Goal: Task Accomplishment & Management: Manage account settings

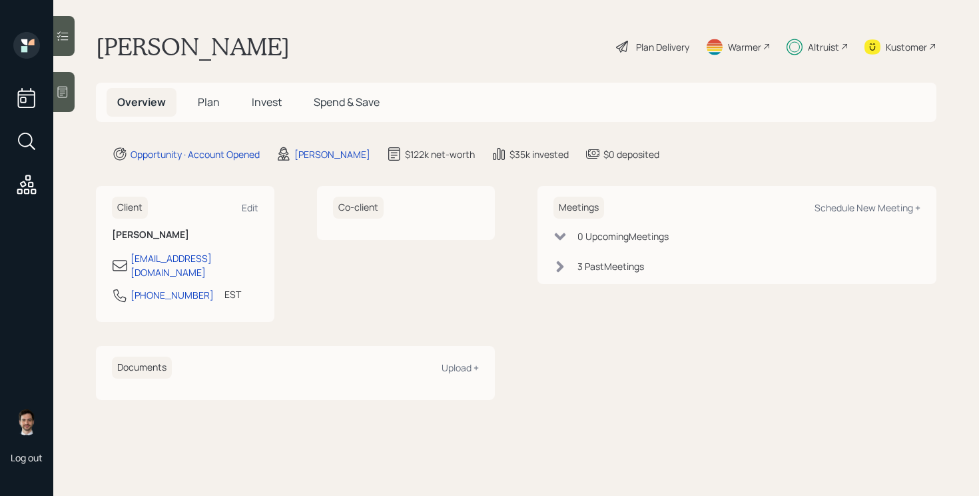
click at [204, 105] on span "Plan" at bounding box center [209, 102] width 22 height 15
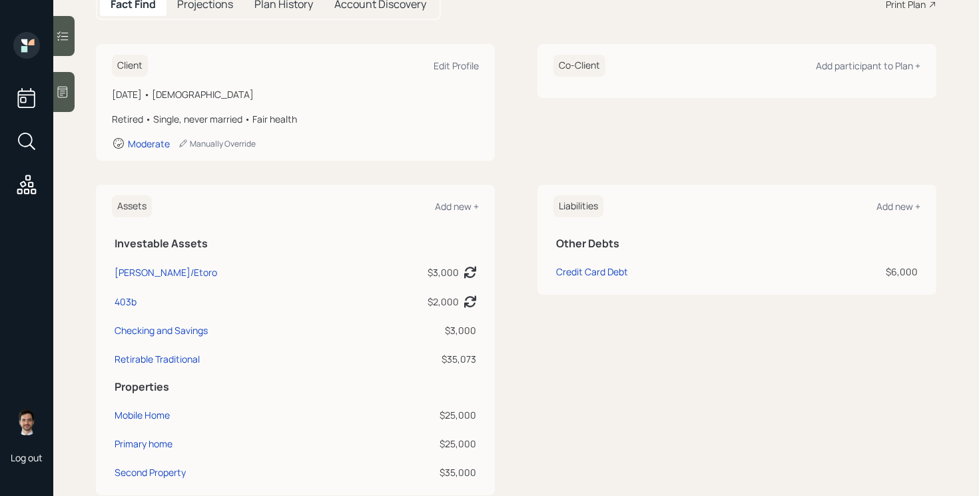
scroll to position [69, 0]
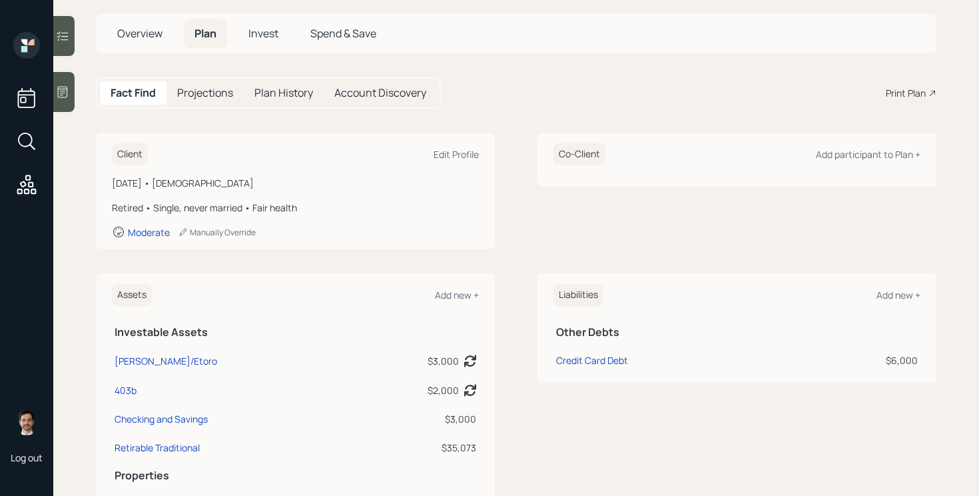
click at [263, 38] on span "Invest" at bounding box center [263, 33] width 30 height 15
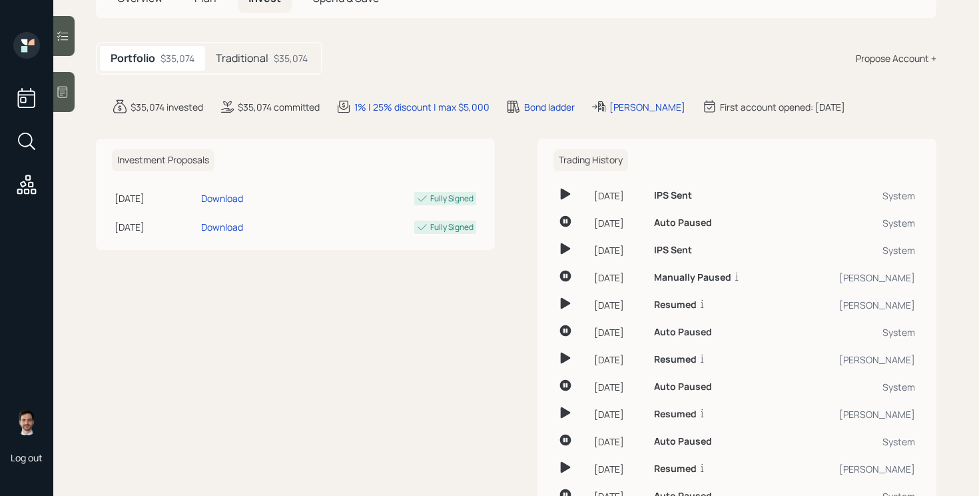
scroll to position [89, 0]
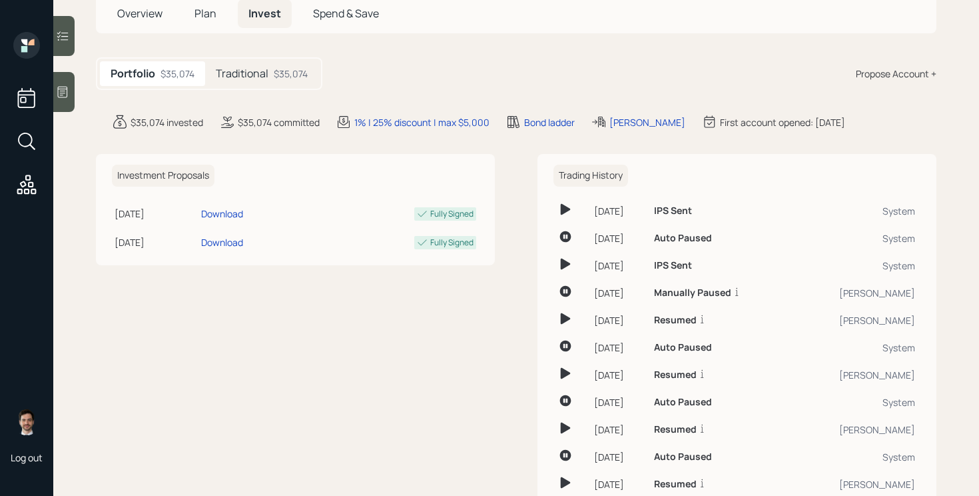
click at [280, 67] on div "$35,074" at bounding box center [291, 74] width 34 height 14
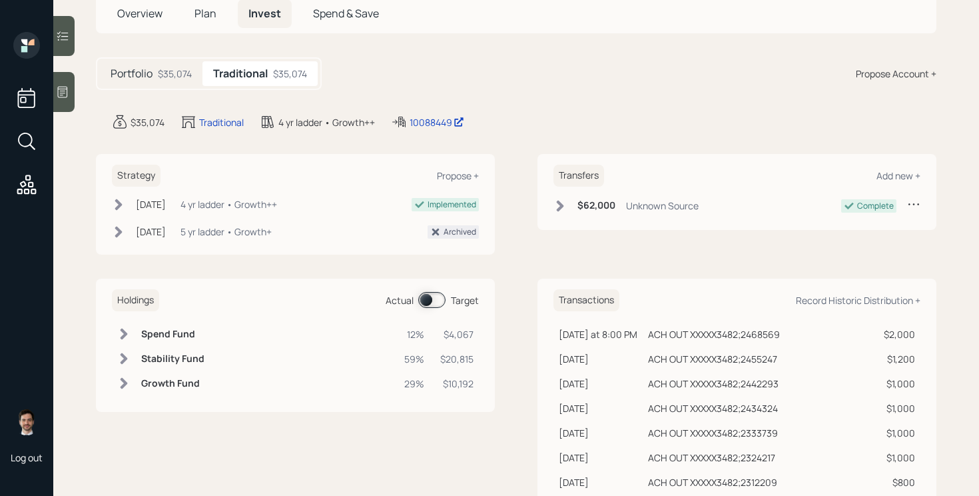
click at [432, 299] on span at bounding box center [431, 300] width 27 height 16
click at [428, 301] on span at bounding box center [431, 300] width 27 height 16
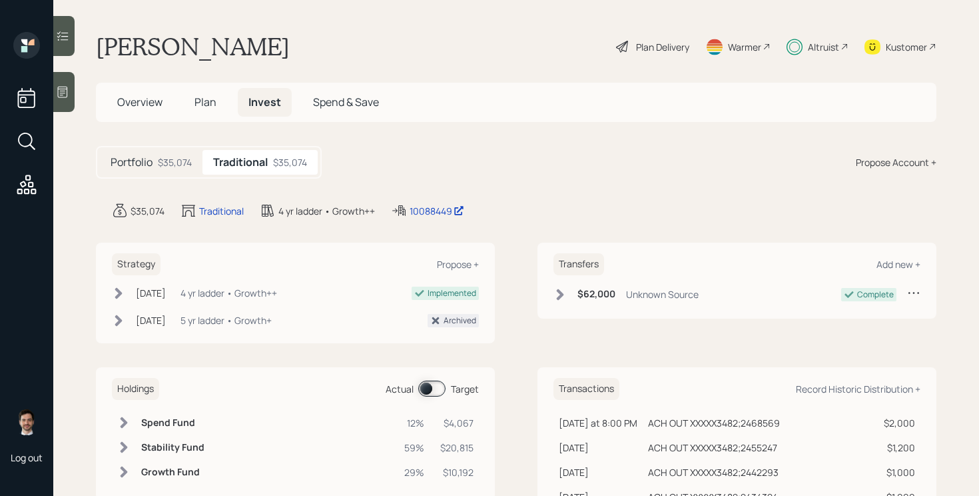
click at [203, 100] on span "Plan" at bounding box center [205, 102] width 22 height 15
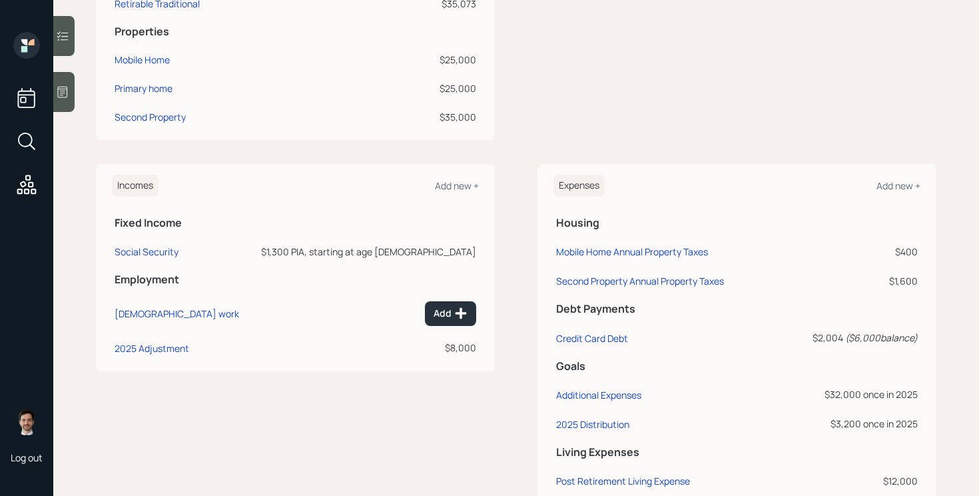
scroll to position [580, 0]
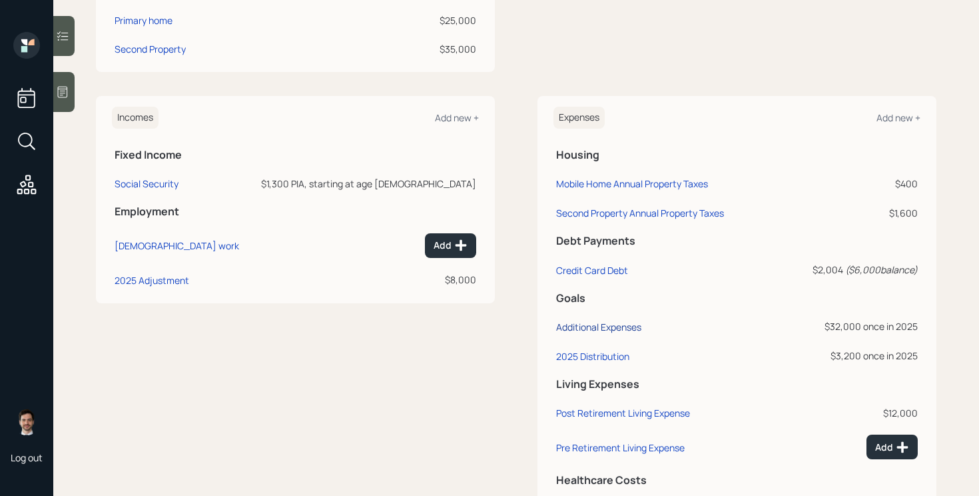
click at [619, 325] on div "Additional Expenses" at bounding box center [598, 326] width 85 height 13
select select "0"
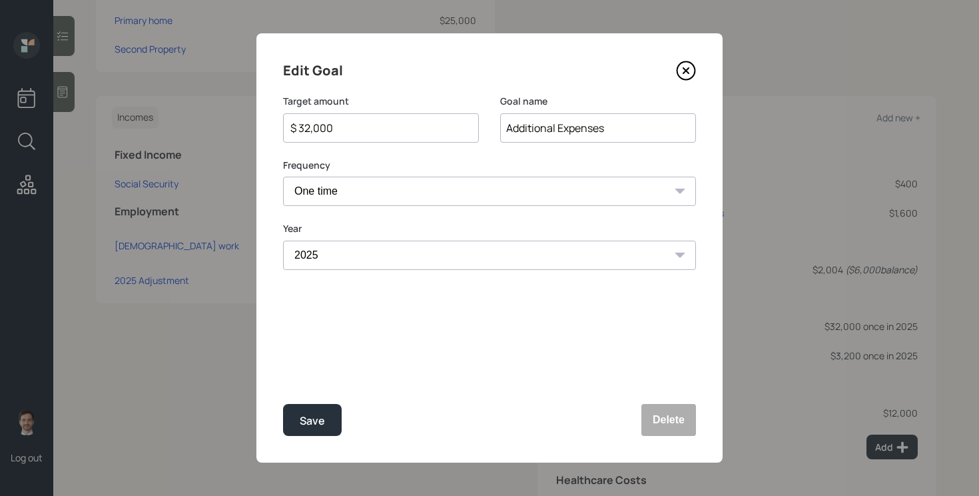
click at [342, 128] on input "$ 32,000" at bounding box center [375, 128] width 173 height 16
click at [283, 404] on button "Save" at bounding box center [312, 420] width 59 height 32
type input "$ 32,000"
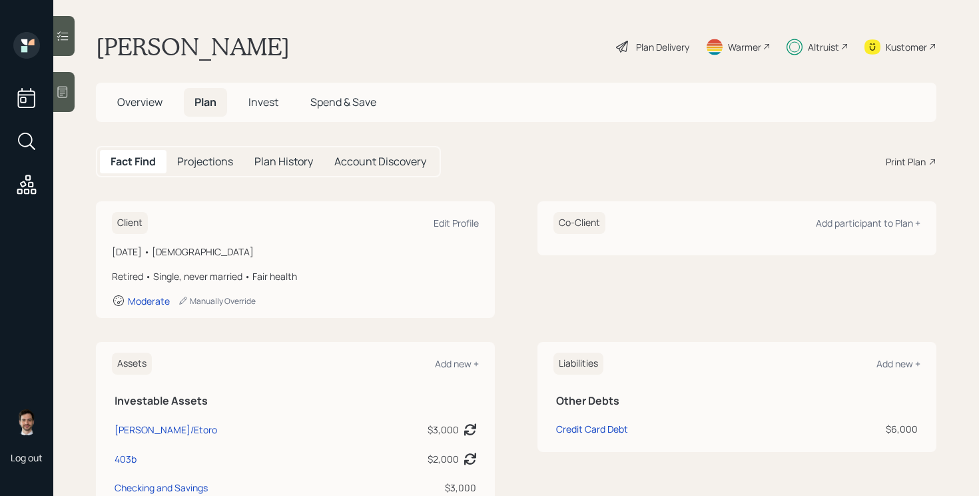
click at [266, 104] on span "Invest" at bounding box center [263, 102] width 30 height 15
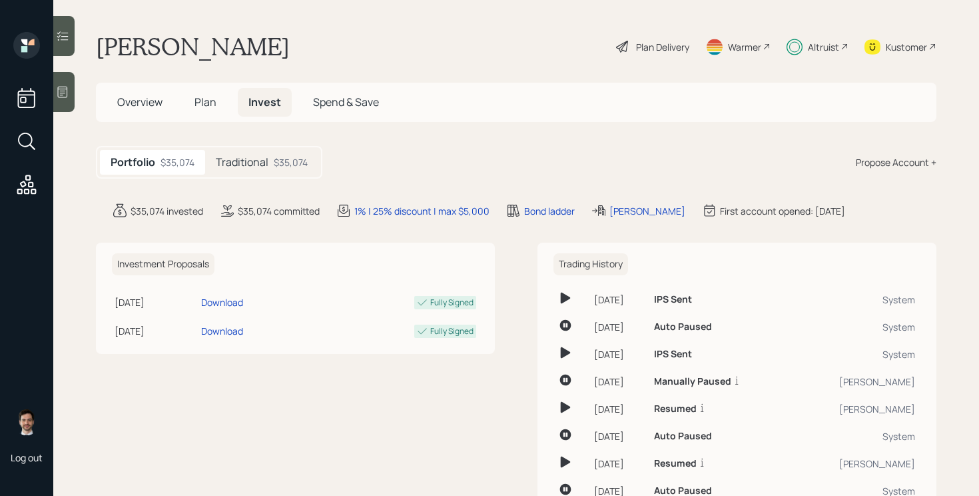
click at [262, 161] on h5 "Traditional" at bounding box center [242, 162] width 53 height 13
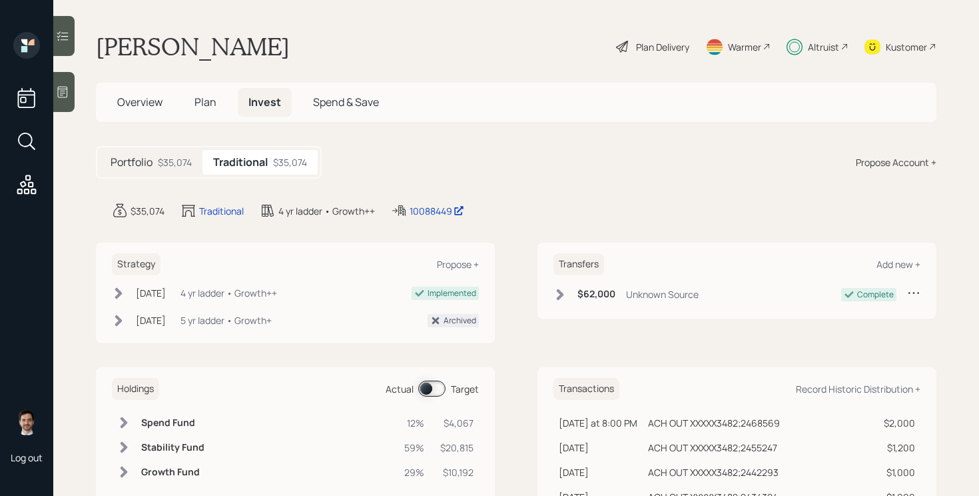
click at [422, 391] on span at bounding box center [431, 388] width 27 height 16
